Goal: Task Accomplishment & Management: Use online tool/utility

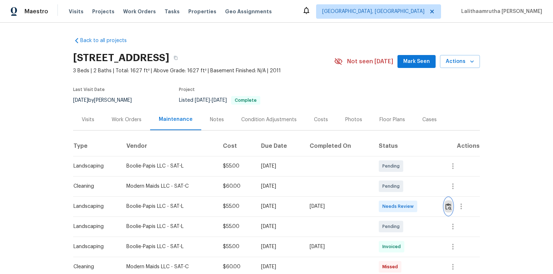
click at [393, 184] on img "button" at bounding box center [449, 206] width 6 height 7
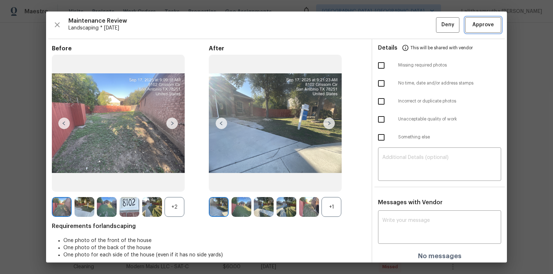
click at [393, 30] on button "Approve" at bounding box center [483, 24] width 36 height 15
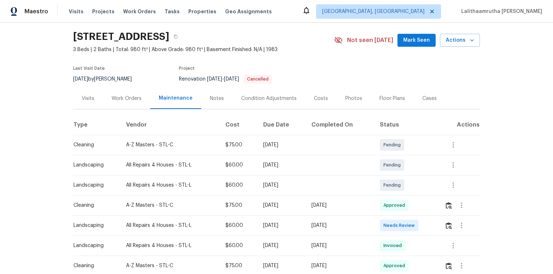
scroll to position [58, 0]
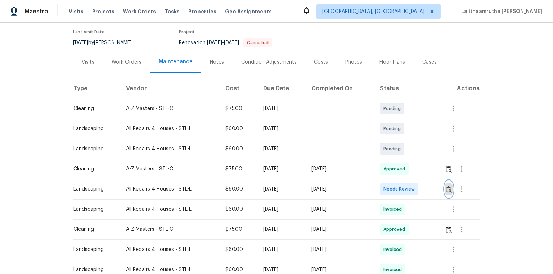
click at [393, 184] on button "button" at bounding box center [449, 189] width 8 height 17
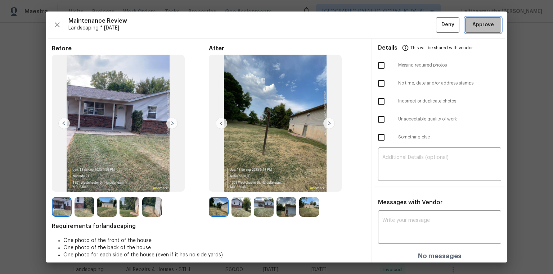
click at [393, 25] on span "Approve" at bounding box center [484, 25] width 22 height 9
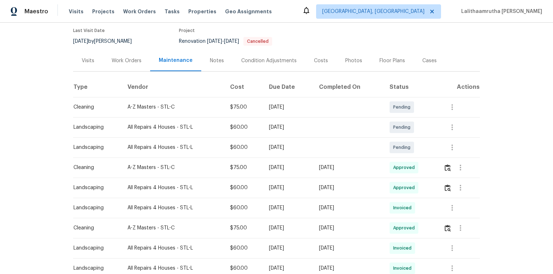
scroll to position [0, 0]
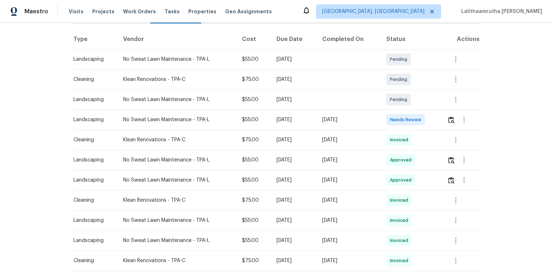
scroll to position [115, 0]
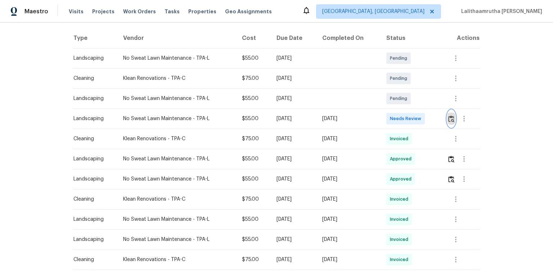
click at [393, 116] on img "button" at bounding box center [451, 119] width 6 height 7
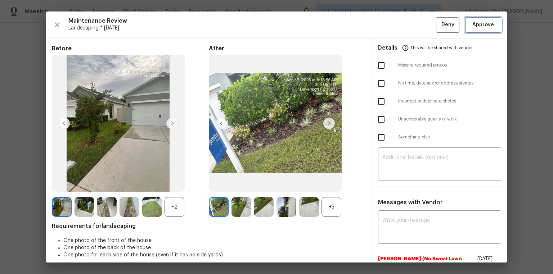
click at [393, 27] on span "Approve" at bounding box center [484, 25] width 22 height 9
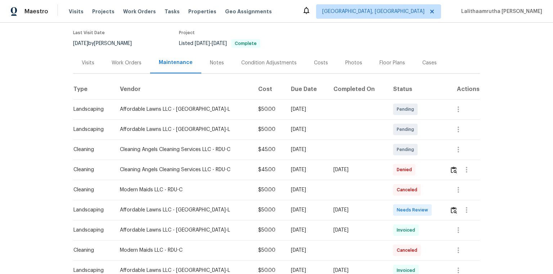
scroll to position [58, 0]
click at [393, 184] on img "button" at bounding box center [454, 209] width 6 height 7
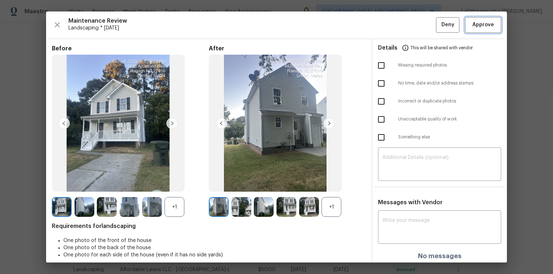
click at [393, 26] on span "Approve" at bounding box center [484, 25] width 22 height 9
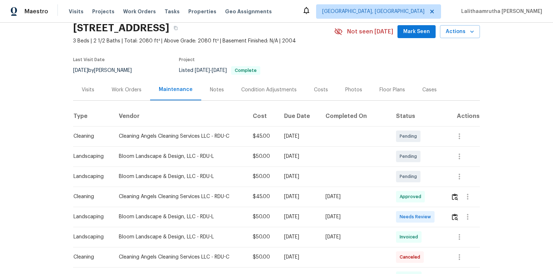
scroll to position [58, 0]
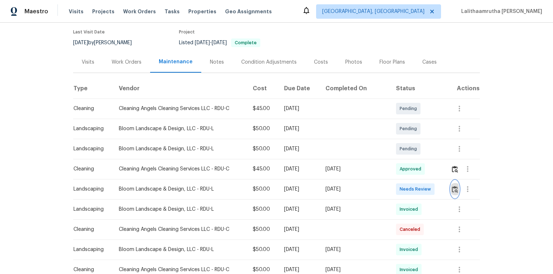
click at [393, 184] on img "button" at bounding box center [455, 189] width 6 height 7
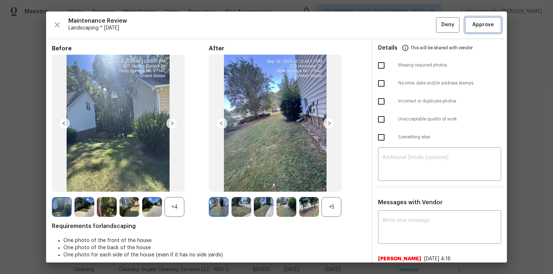
click at [393, 21] on span "Approve" at bounding box center [484, 25] width 22 height 9
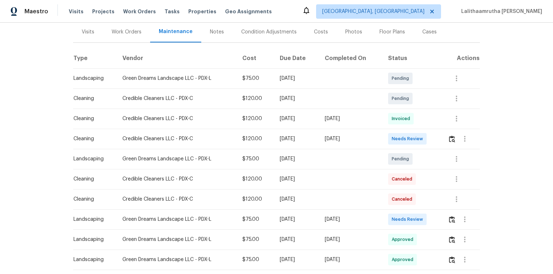
scroll to position [115, 0]
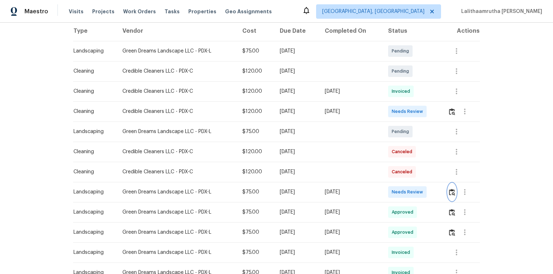
click at [393, 184] on img "button" at bounding box center [452, 192] width 6 height 7
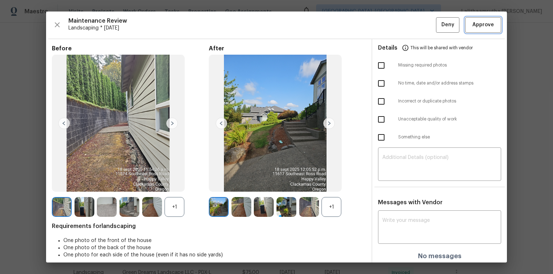
click at [393, 24] on span "Approve" at bounding box center [484, 25] width 22 height 9
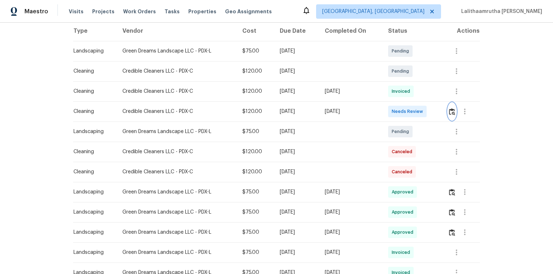
click at [393, 112] on img "button" at bounding box center [452, 111] width 6 height 7
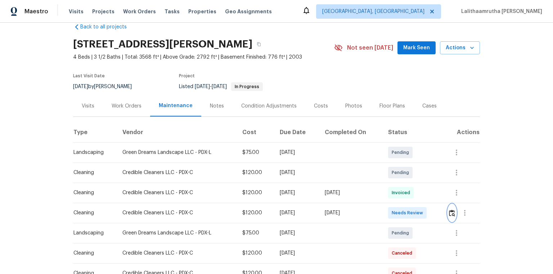
scroll to position [0, 0]
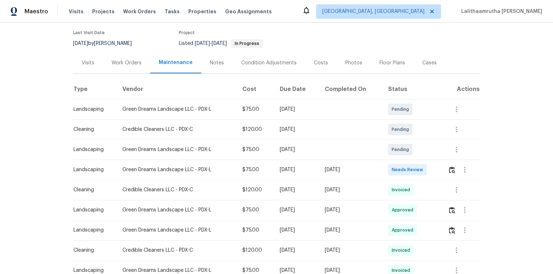
scroll to position [58, 0]
click at [393, 169] on img "button" at bounding box center [452, 169] width 6 height 7
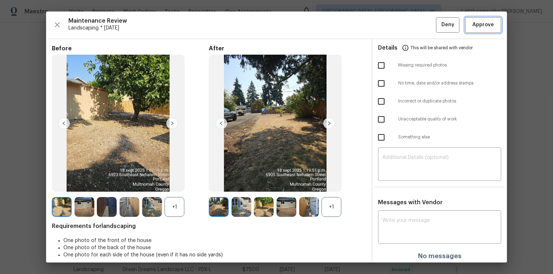
click at [393, 22] on span "Approve" at bounding box center [484, 25] width 22 height 9
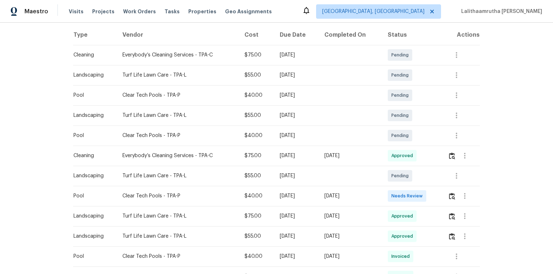
scroll to position [115, 0]
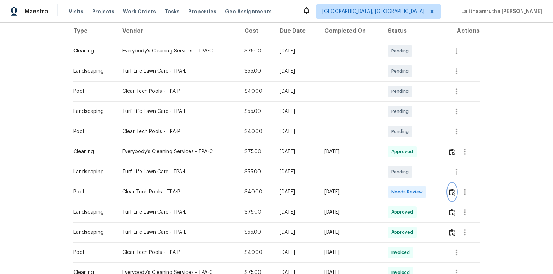
click at [393, 184] on img "button" at bounding box center [452, 192] width 6 height 7
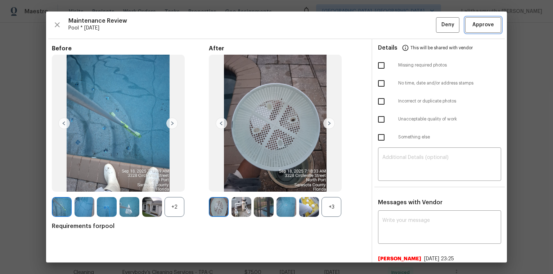
click at [393, 22] on span "Approve" at bounding box center [484, 25] width 22 height 9
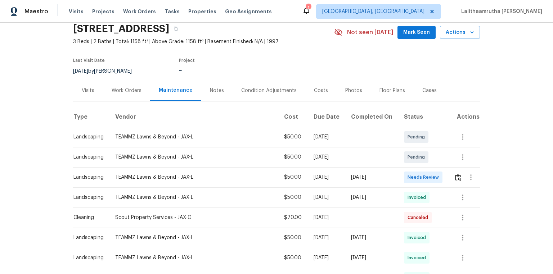
scroll to position [58, 0]
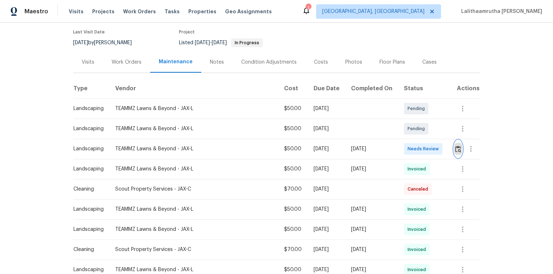
click at [393, 151] on button "button" at bounding box center [458, 148] width 8 height 17
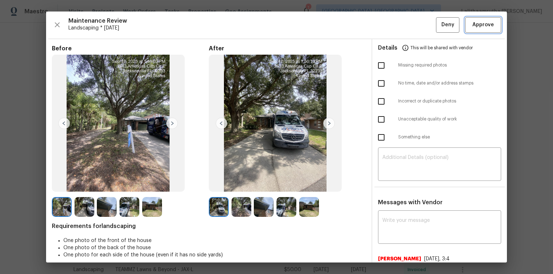
click at [393, 26] on span "Approve" at bounding box center [484, 25] width 22 height 9
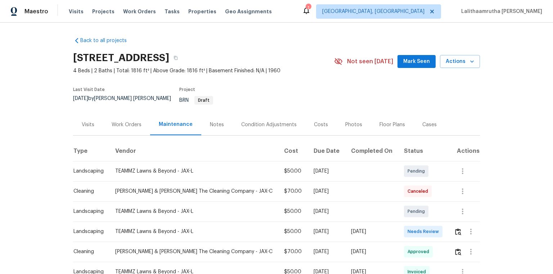
scroll to position [50, 0]
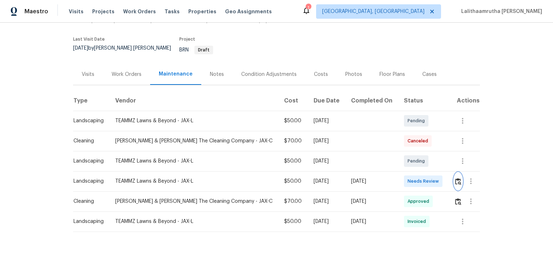
click at [393, 178] on img "button" at bounding box center [458, 181] width 6 height 7
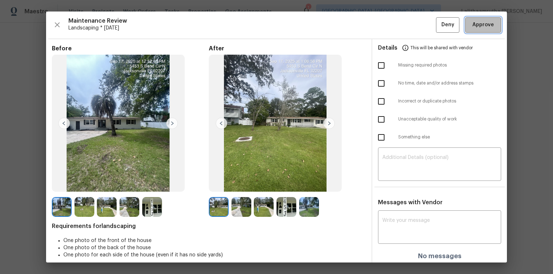
click at [393, 27] on span "Approve" at bounding box center [484, 25] width 22 height 9
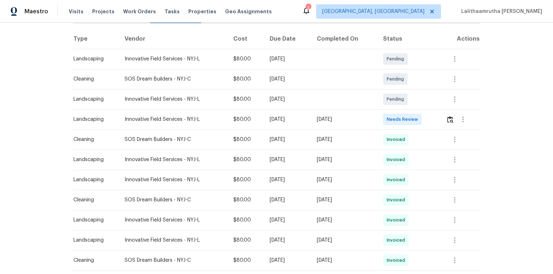
scroll to position [115, 0]
click at [393, 110] on button "button" at bounding box center [450, 118] width 8 height 17
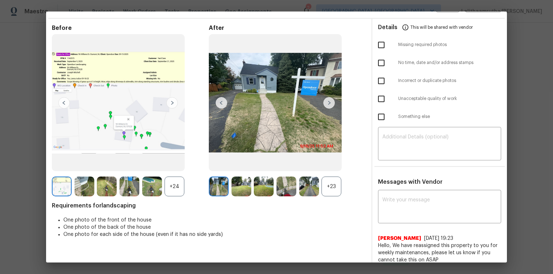
scroll to position [26, 0]
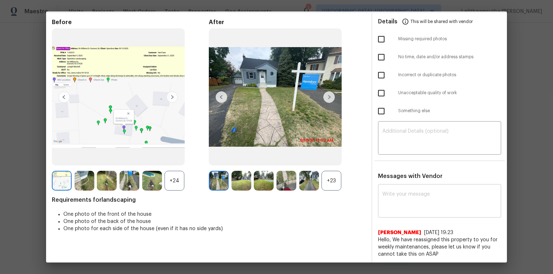
click at [393, 184] on textarea at bounding box center [439, 202] width 115 height 20
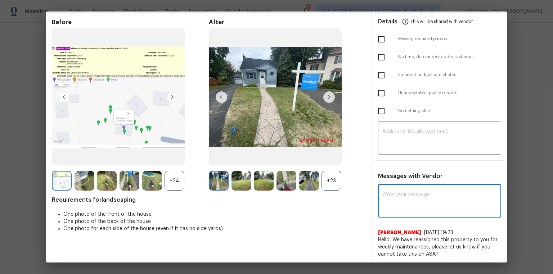
paste textarea "Maintenance Audit Team: Hello! After further review the visit has been approved…"
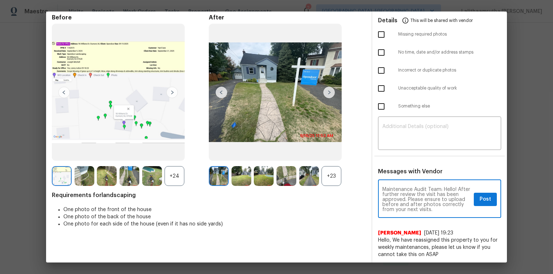
scroll to position [32, 0]
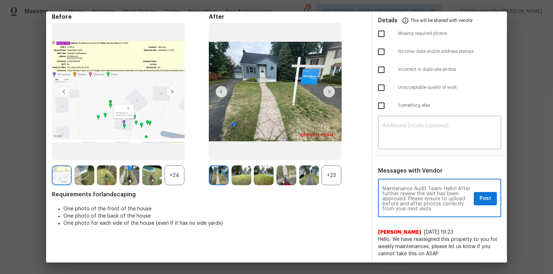
type textarea "Maintenance Audit Team: Hello! After further review the visit has been approved…"
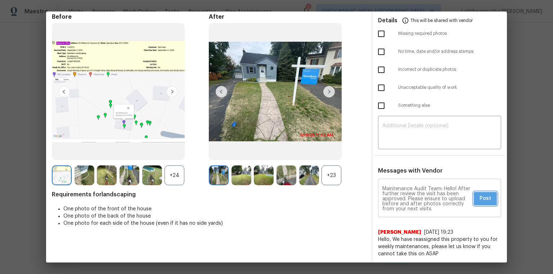
click at [393, 184] on span "Post" at bounding box center [486, 198] width 12 height 9
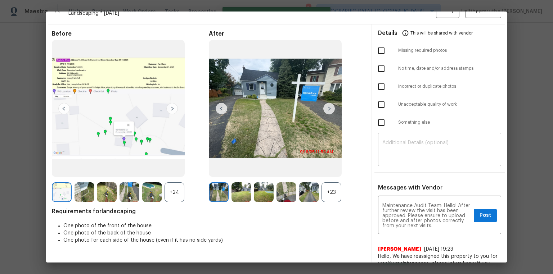
scroll to position [0, 0]
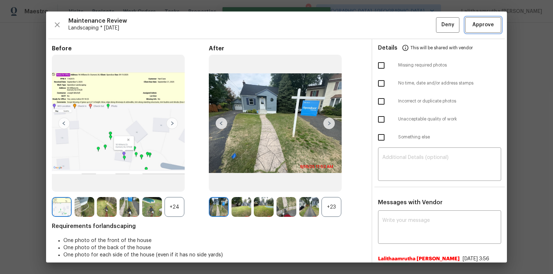
click at [393, 26] on span "Approve" at bounding box center [484, 25] width 22 height 9
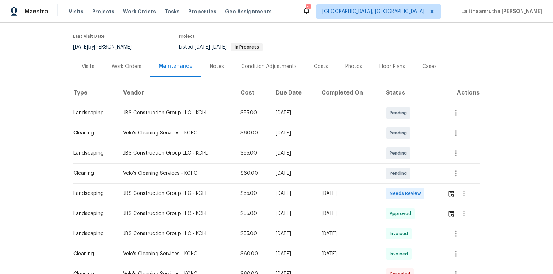
scroll to position [58, 0]
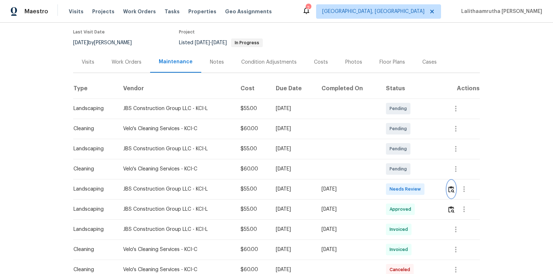
click at [393, 184] on img "button" at bounding box center [451, 189] width 6 height 7
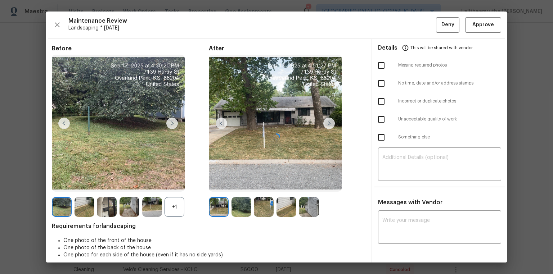
click at [393, 16] on div at bounding box center [276, 137] width 461 height 251
click at [393, 21] on span "Approve" at bounding box center [484, 25] width 22 height 9
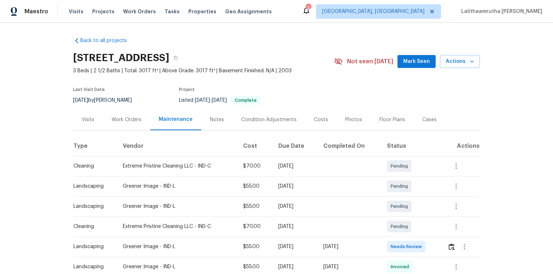
scroll to position [86, 0]
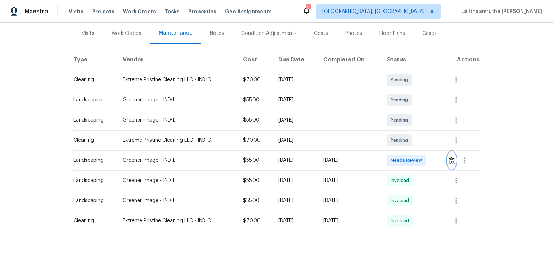
click at [393, 161] on img "button" at bounding box center [452, 160] width 6 height 7
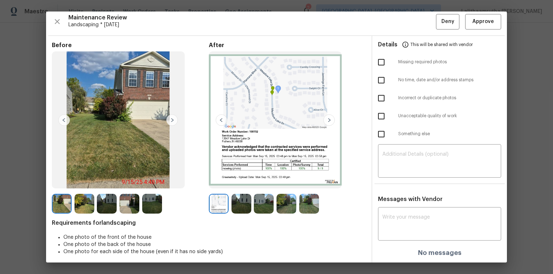
scroll to position [6, 0]
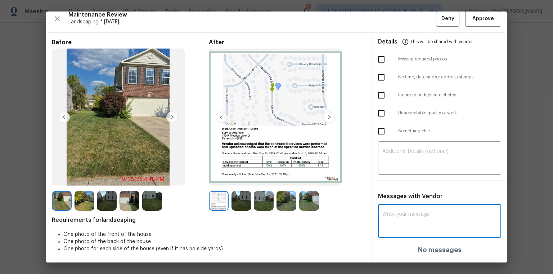
click at [393, 184] on textarea at bounding box center [439, 222] width 115 height 20
paste textarea "Maintenance Audit Team: Hello! After further review, the visit on [DATE] has be…"
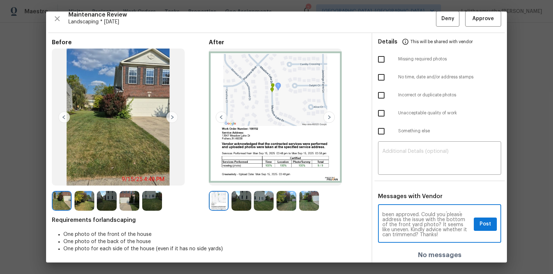
scroll to position [15, 0]
click at [393, 184] on textarea "Maintenance Audit Team: Hello! After further review, the visit on [DATE] has be…" at bounding box center [426, 224] width 89 height 25
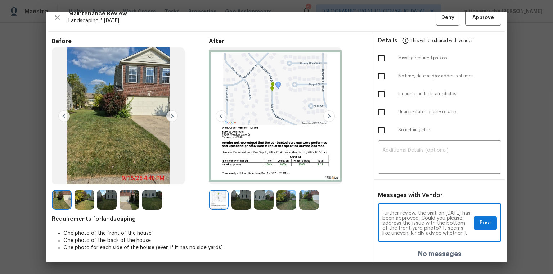
scroll to position [0, 0]
type textarea "Maintenance Audit Team: Hello! After further review, the visit on 09/18/2025 ha…"
click at [393, 184] on span "Post" at bounding box center [486, 223] width 12 height 9
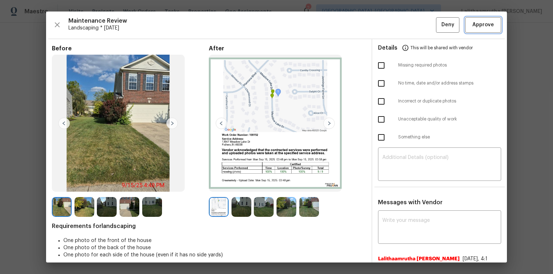
click at [393, 24] on span "Approve" at bounding box center [484, 25] width 22 height 9
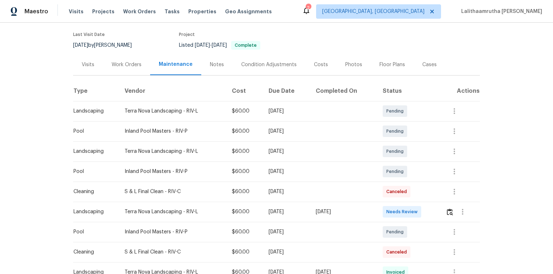
scroll to position [58, 0]
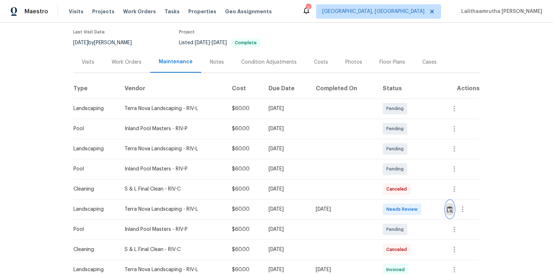
click at [393, 184] on img "button" at bounding box center [450, 209] width 6 height 7
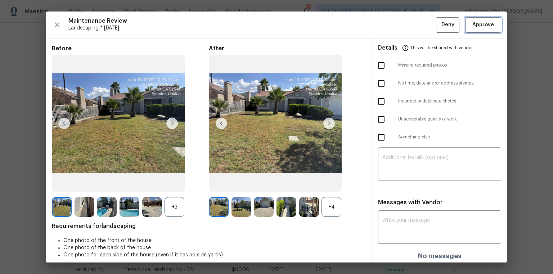
click at [393, 27] on span "Approve" at bounding box center [484, 25] width 22 height 9
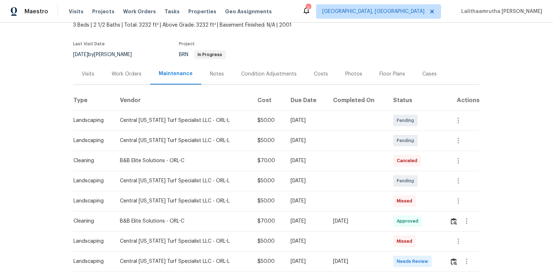
scroll to position [86, 0]
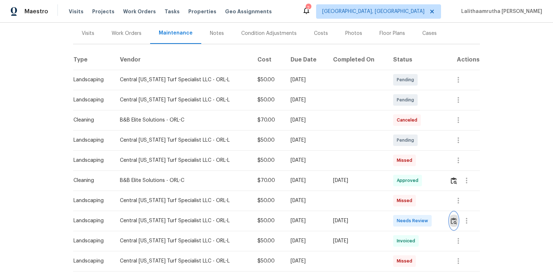
click at [393, 184] on img "button" at bounding box center [454, 221] width 6 height 7
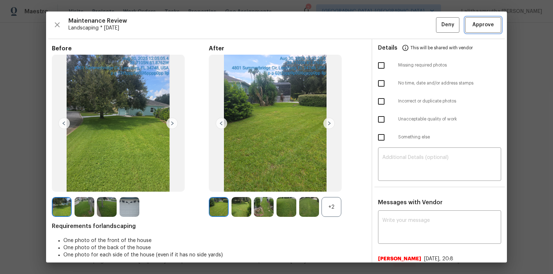
click at [393, 22] on span "Approve" at bounding box center [484, 25] width 22 height 9
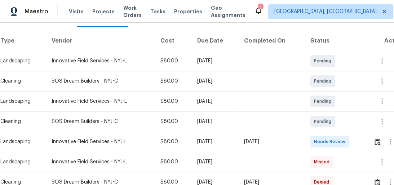
scroll to position [133, 0]
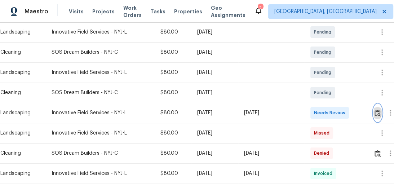
click at [380, 114] on img "button" at bounding box center [377, 112] width 6 height 7
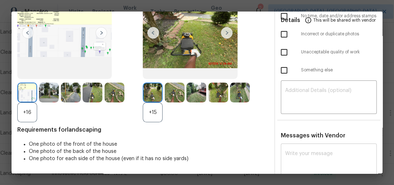
scroll to position [86, 0]
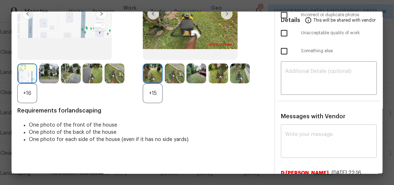
click at [301, 146] on textarea at bounding box center [329, 142] width 88 height 20
paste textarea "Maintenance Audit Team: Hello! After further review the visit has been approved…"
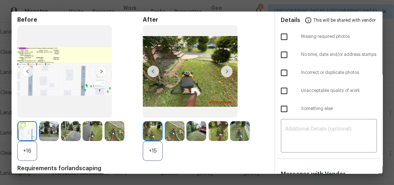
scroll to position [144, 0]
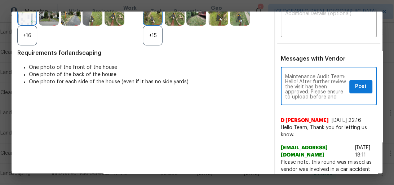
type textarea "Maintenance Audit Team: Hello! After further review the visit has been approved…"
click at [355, 89] on span "Post" at bounding box center [361, 86] width 12 height 9
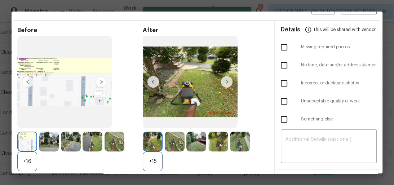
scroll to position [0, 0]
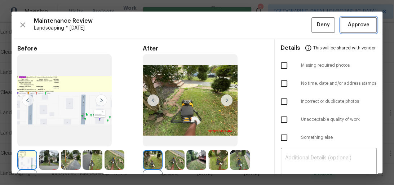
click at [349, 22] on span "Approve" at bounding box center [359, 25] width 22 height 9
